Goal: Task Accomplishment & Management: Manage account settings

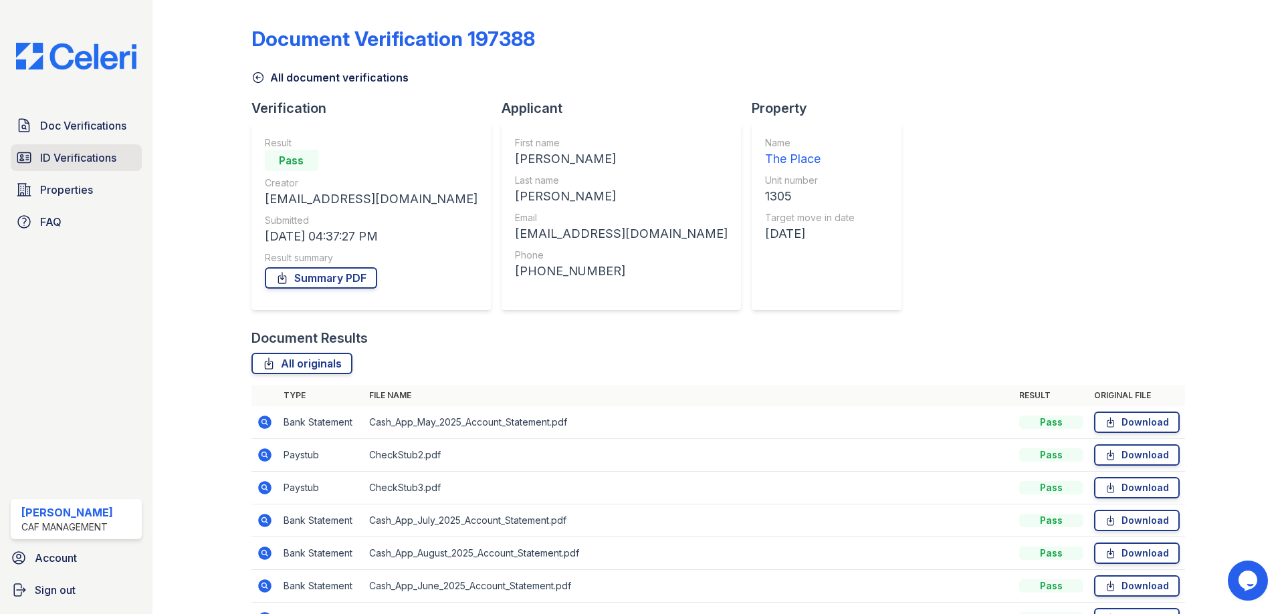
click at [57, 158] on span "ID Verifications" at bounding box center [78, 158] width 76 height 16
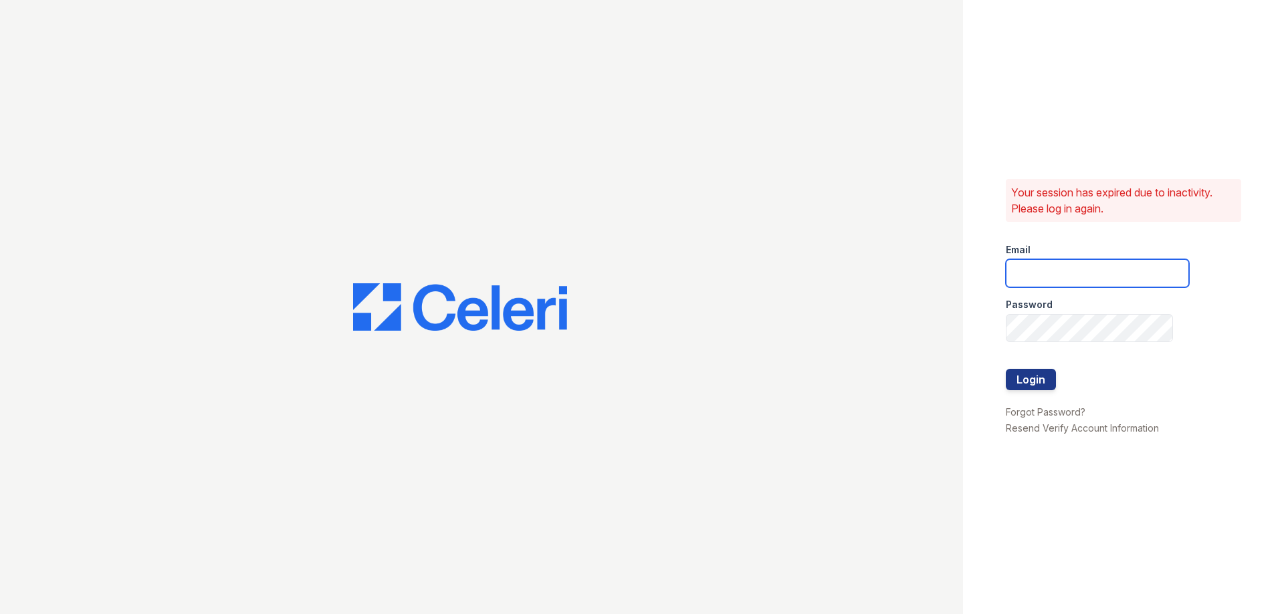
type input "[EMAIL_ADDRESS][DOMAIN_NAME]"
click at [61, 131] on div at bounding box center [481, 307] width 963 height 614
click at [1009, 376] on button "Login" at bounding box center [1030, 379] width 50 height 21
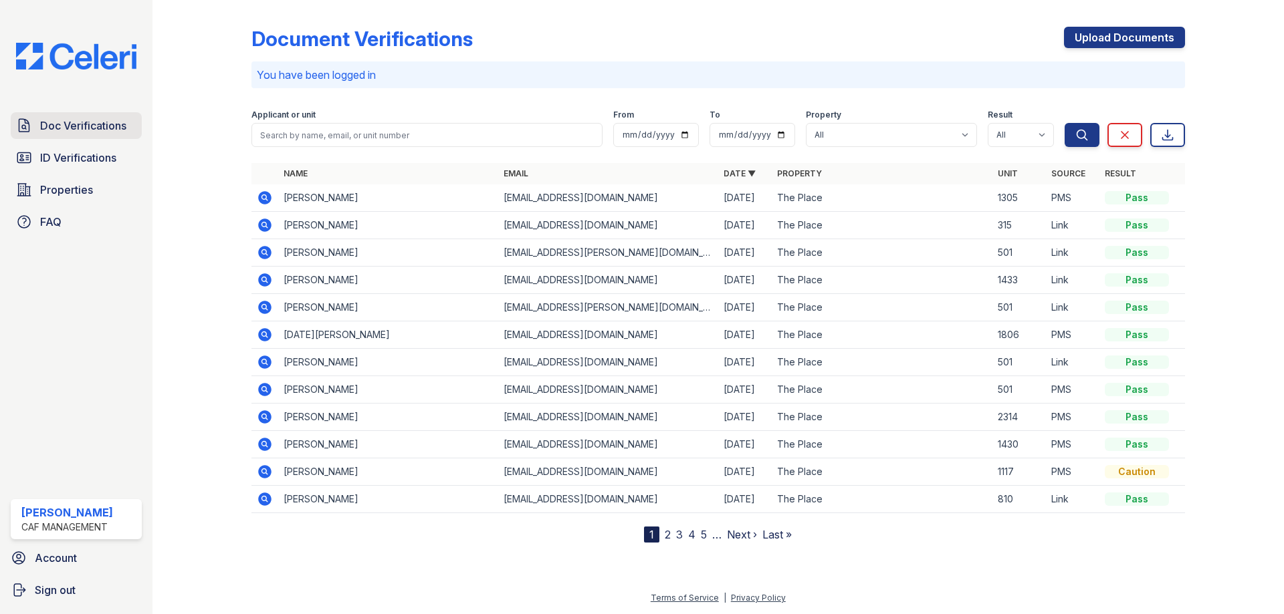
click at [62, 134] on span "Doc Verifications" at bounding box center [83, 126] width 86 height 16
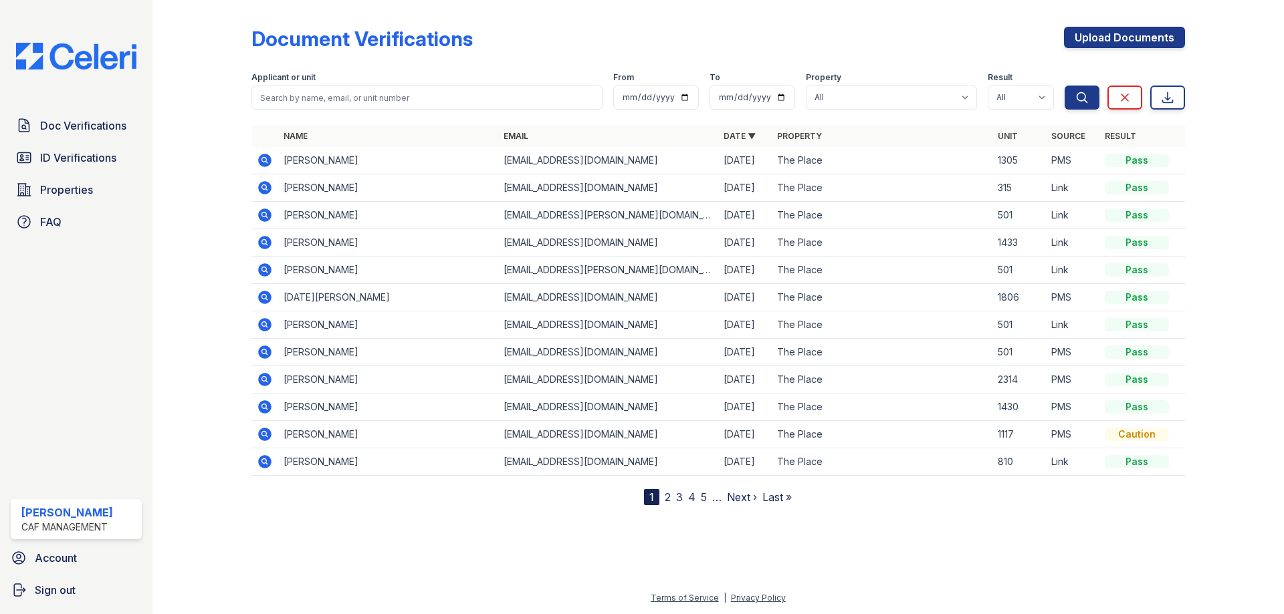
click at [669, 495] on link "2" at bounding box center [668, 497] width 6 height 13
click at [711, 499] on link "3" at bounding box center [708, 497] width 7 height 13
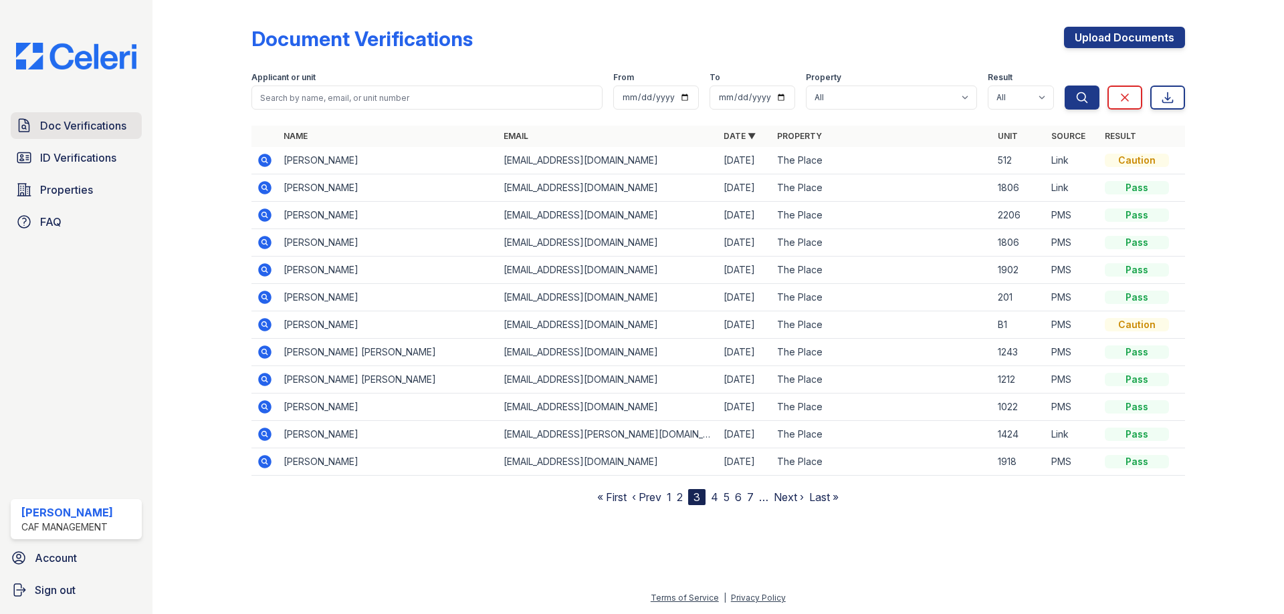
click at [66, 121] on span "Doc Verifications" at bounding box center [83, 126] width 86 height 16
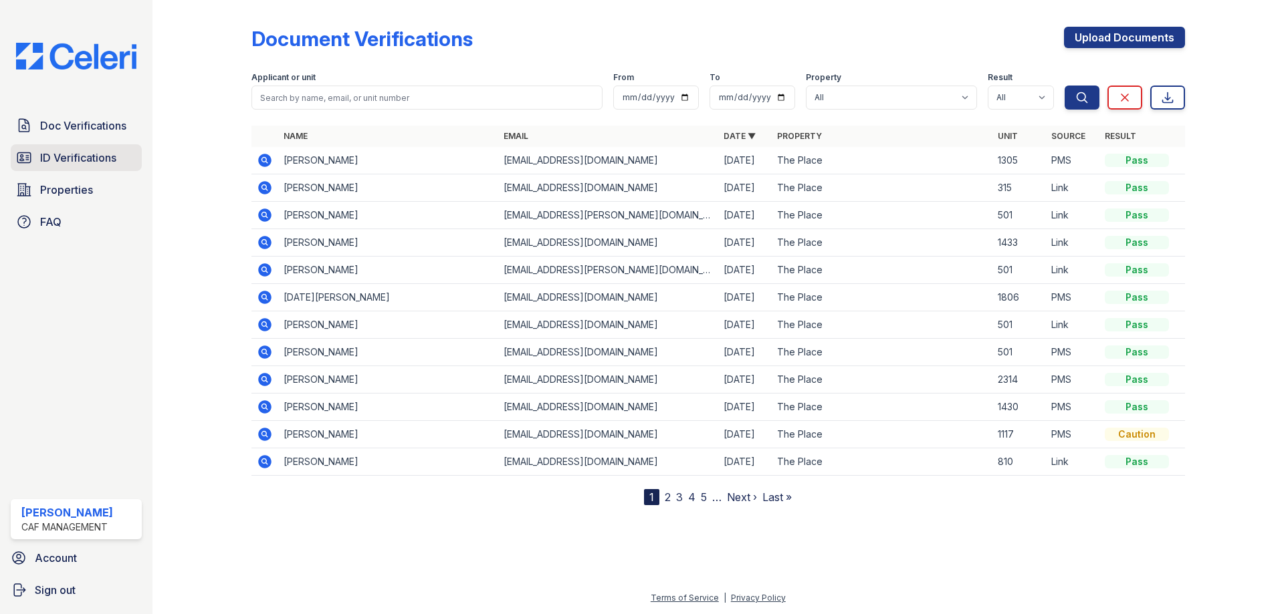
click at [84, 164] on span "ID Verifications" at bounding box center [78, 158] width 76 height 16
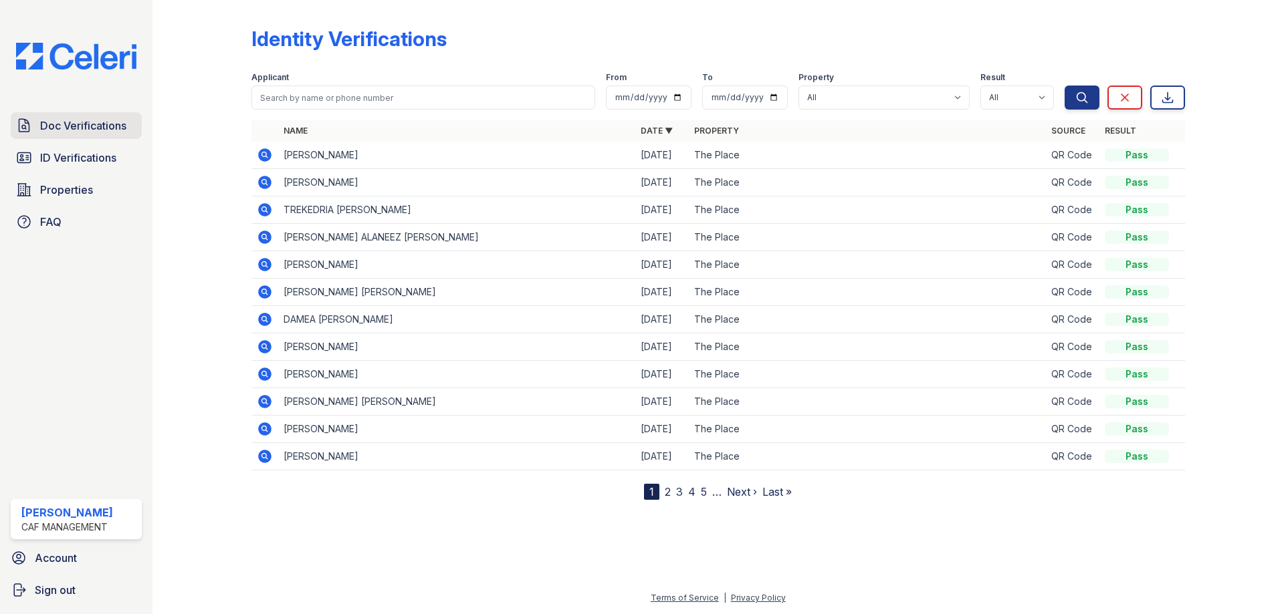
click at [103, 132] on span "Doc Verifications" at bounding box center [83, 126] width 86 height 16
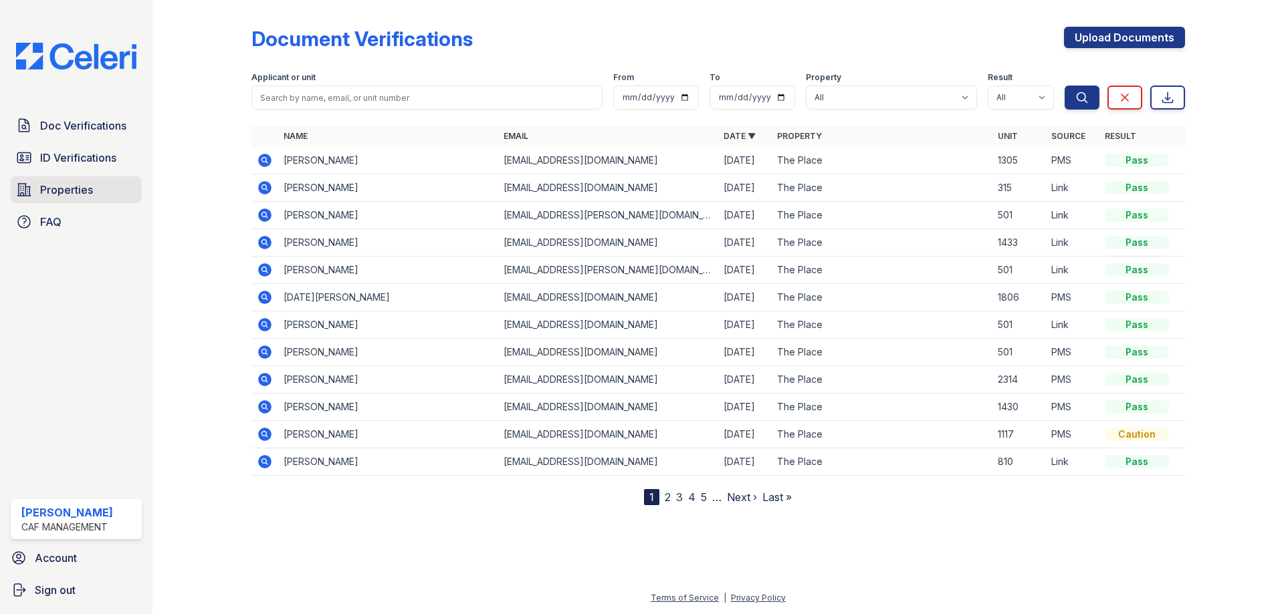
click at [60, 194] on span "Properties" at bounding box center [66, 190] width 53 height 16
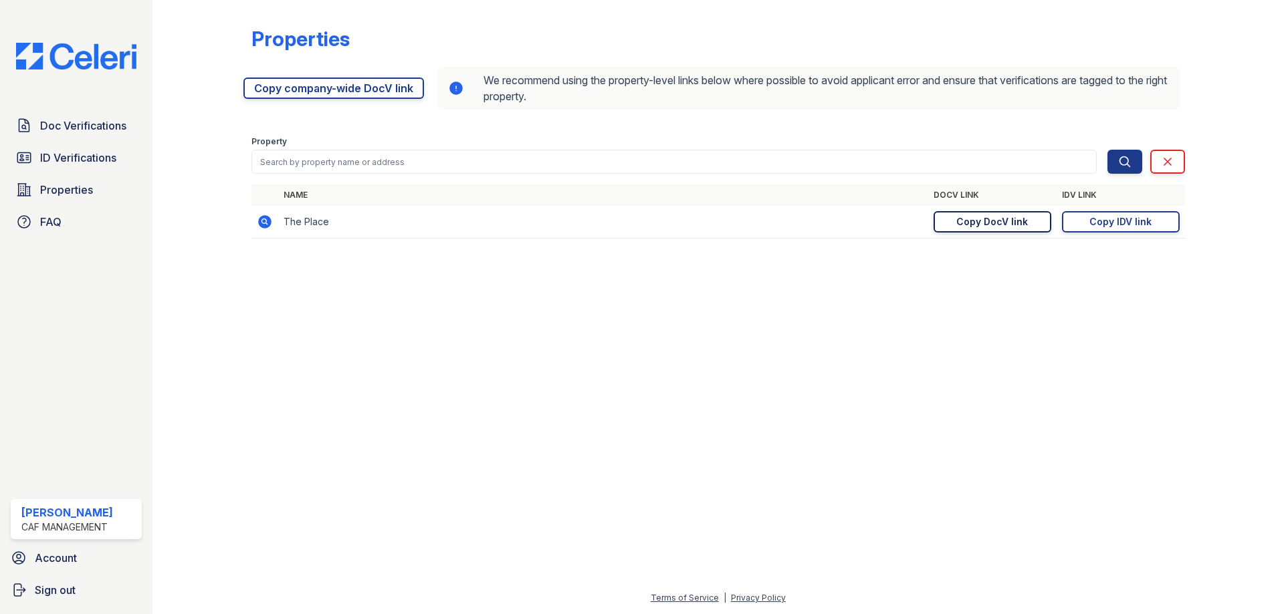
click at [982, 228] on div "Copy DocV link" at bounding box center [992, 221] width 72 height 13
click at [1103, 219] on div "Copy IDV link" at bounding box center [1120, 221] width 62 height 13
click at [54, 154] on span "ID Verifications" at bounding box center [78, 158] width 76 height 16
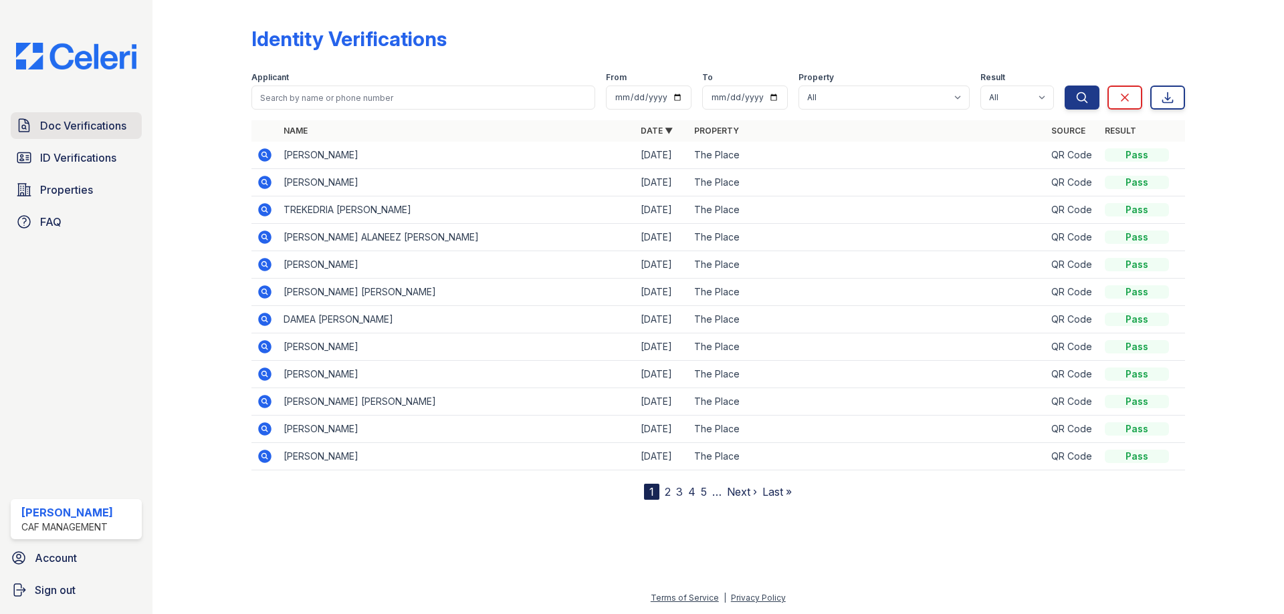
click at [78, 125] on span "Doc Verifications" at bounding box center [83, 126] width 86 height 16
